Goal: Find specific page/section: Find specific page/section

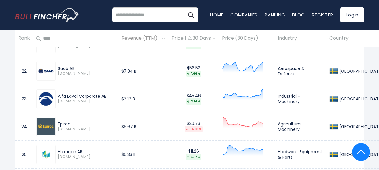
scroll to position [857, 0]
click at [52, 100] on img at bounding box center [45, 98] width 17 height 17
click at [49, 100] on img at bounding box center [45, 98] width 17 height 17
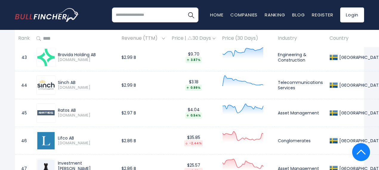
scroll to position [1454, 0]
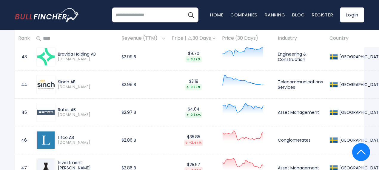
click at [49, 81] on img at bounding box center [45, 84] width 17 height 9
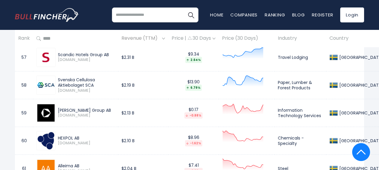
scroll to position [1871, 0]
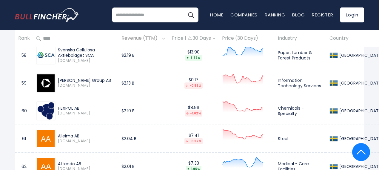
click at [65, 105] on div "HEXPOL AB" at bounding box center [86, 107] width 57 height 5
click at [64, 105] on div "HEXPOL AB" at bounding box center [86, 107] width 57 height 5
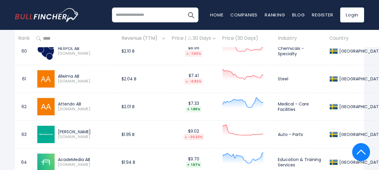
click at [67, 106] on span "[DOMAIN_NAME]" at bounding box center [86, 108] width 57 height 5
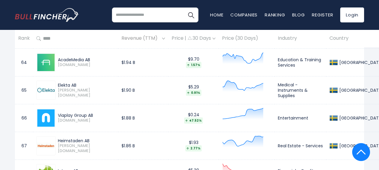
scroll to position [2080, 0]
